Goal: Communication & Community: Connect with others

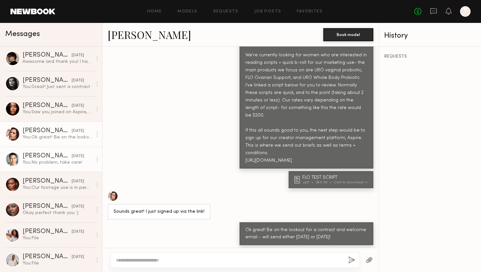
scroll to position [139, 0]
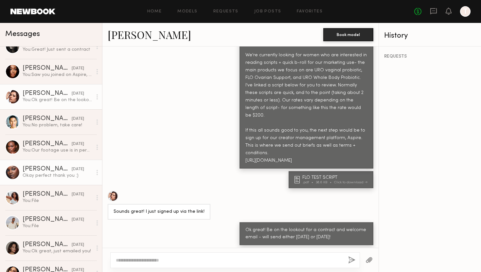
click at [50, 175] on div "Okay perfect thank you :)" at bounding box center [58, 175] width 70 height 6
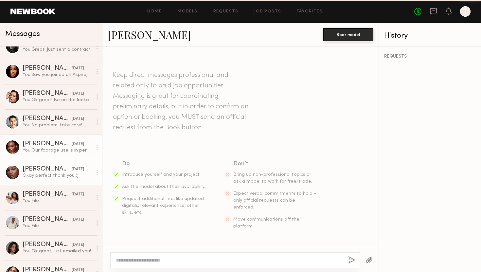
scroll to position [390, 0]
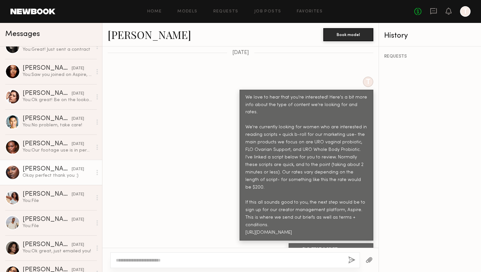
click at [137, 32] on link "[PERSON_NAME]" at bounding box center [149, 34] width 83 height 14
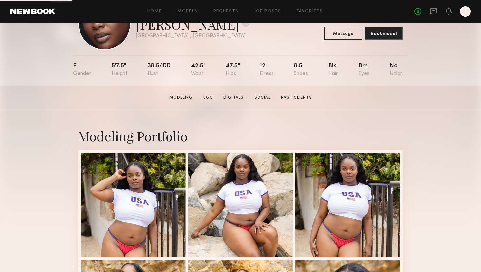
scroll to position [43, 0]
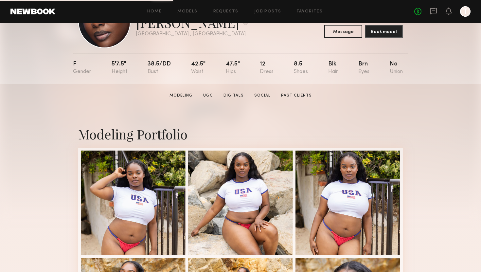
click at [214, 96] on link "UGC" at bounding box center [208, 96] width 15 height 6
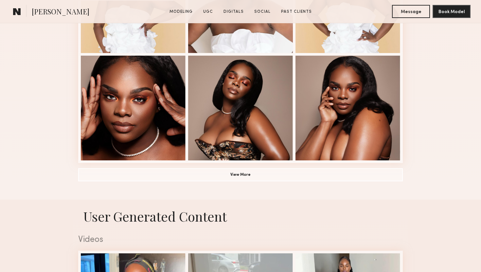
scroll to position [620, 0]
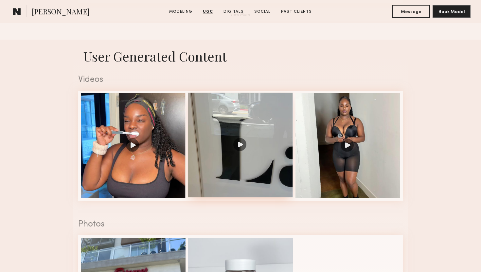
click at [238, 146] on div at bounding box center [240, 145] width 105 height 105
